Goal: Navigation & Orientation: Find specific page/section

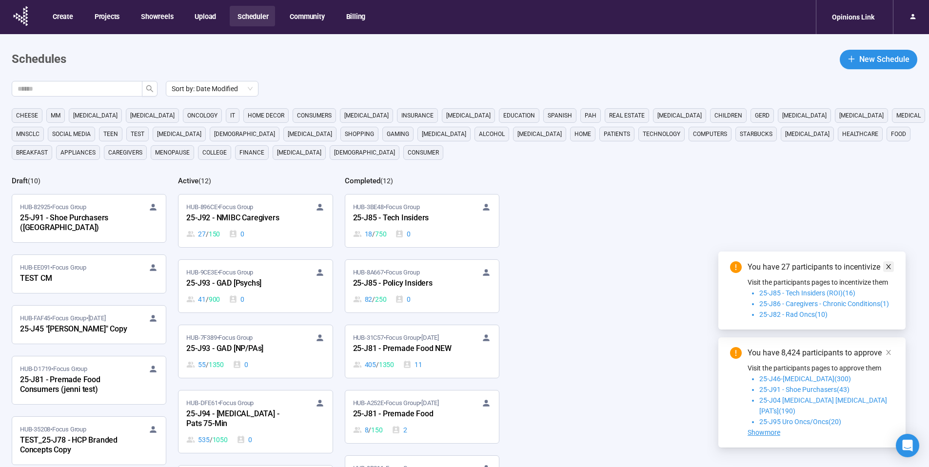
click at [891, 270] on icon "close" at bounding box center [888, 266] width 7 height 7
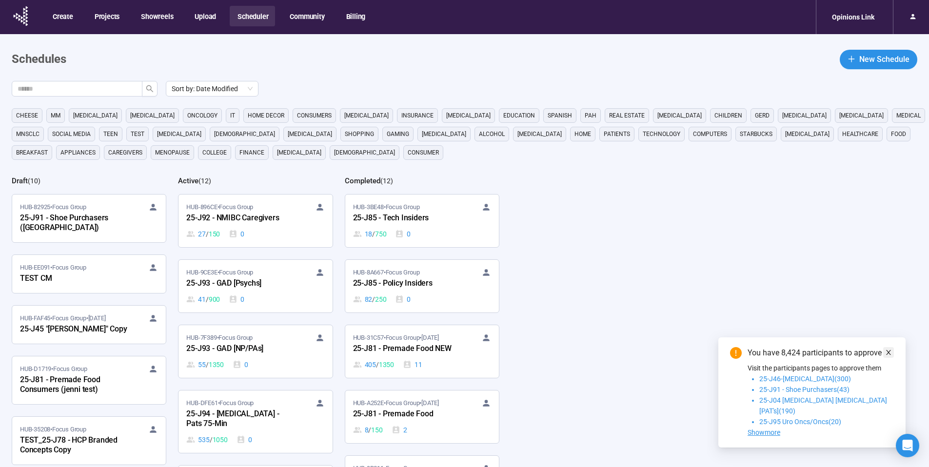
click at [889, 355] on icon "close" at bounding box center [888, 352] width 5 height 5
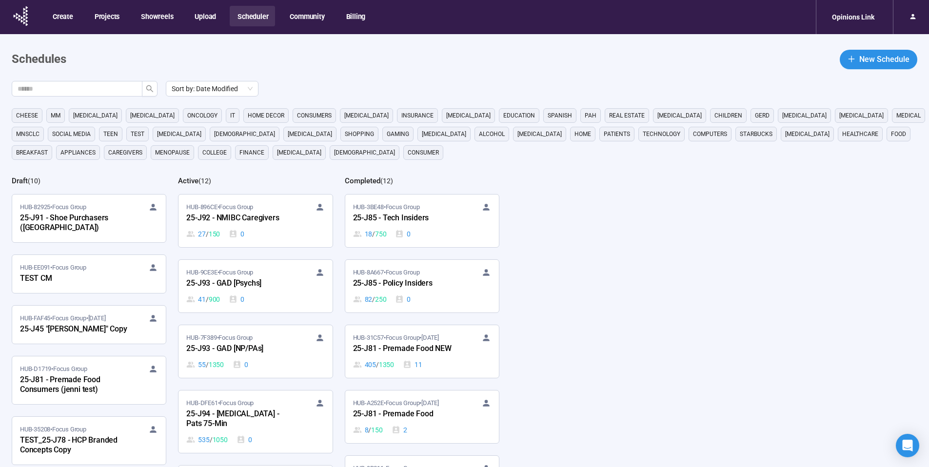
click at [253, 20] on button "Scheduler" at bounding box center [252, 16] width 45 height 20
click at [27, 17] on icon at bounding box center [21, 15] width 24 height 25
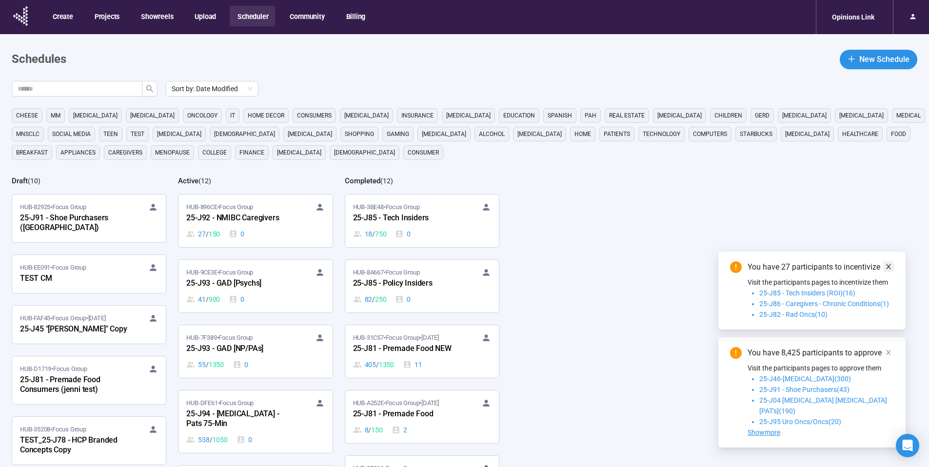
click at [886, 270] on icon "close" at bounding box center [888, 266] width 7 height 7
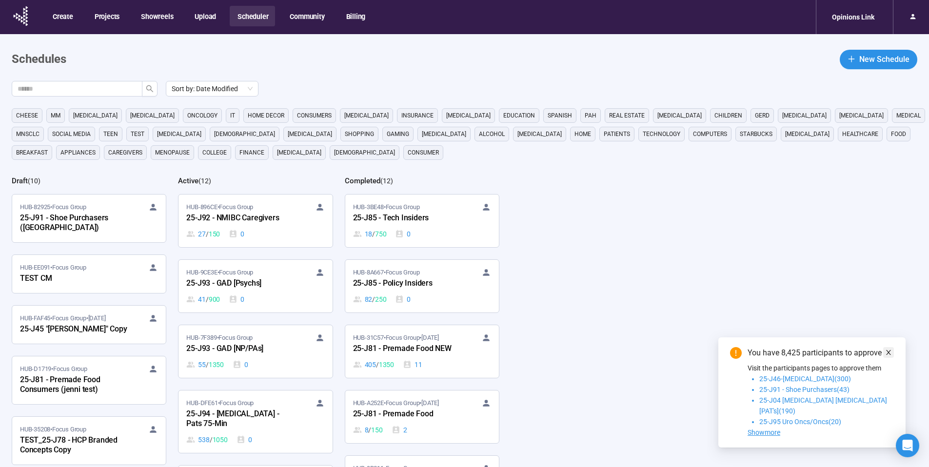
click at [891, 356] on icon "close" at bounding box center [888, 352] width 7 height 7
